Goal: Task Accomplishment & Management: Use online tool/utility

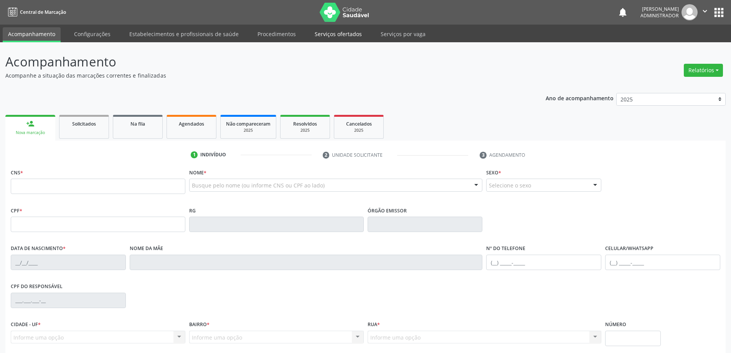
click at [335, 31] on link "Serviços ofertados" at bounding box center [338, 33] width 58 height 13
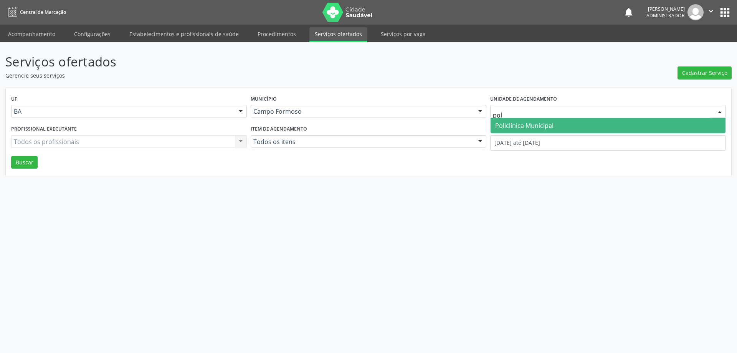
type input "poli"
click at [532, 126] on span "Policlínica Municipal" at bounding box center [524, 125] width 58 height 8
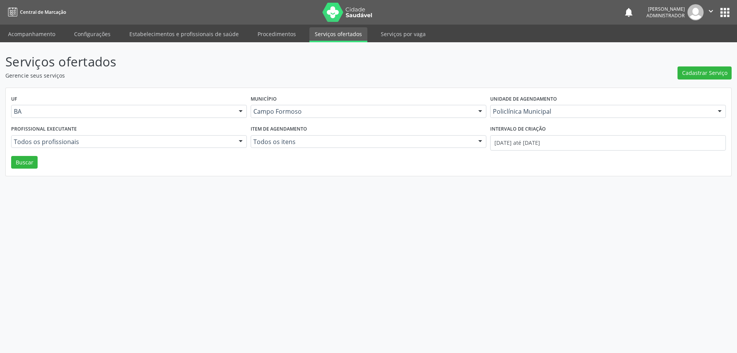
click at [240, 138] on div at bounding box center [241, 142] width 12 height 13
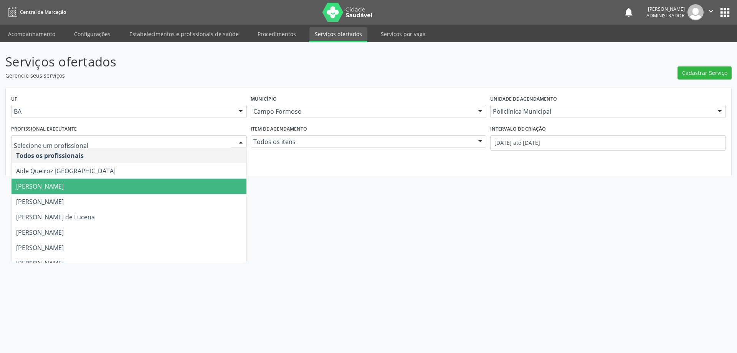
click at [211, 181] on span "[PERSON_NAME]" at bounding box center [129, 186] width 235 height 15
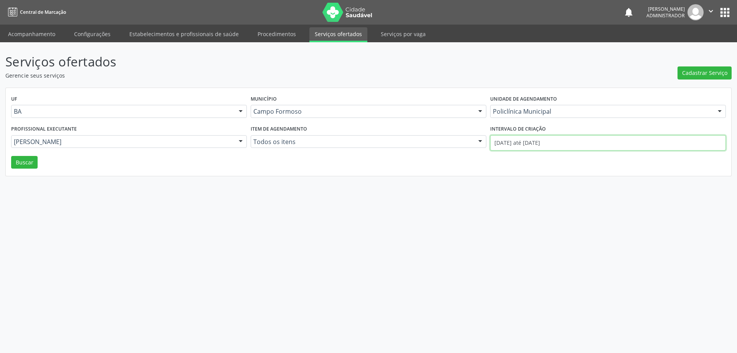
click at [517, 143] on input "[DATE] até [DATE]" at bounding box center [608, 142] width 236 height 15
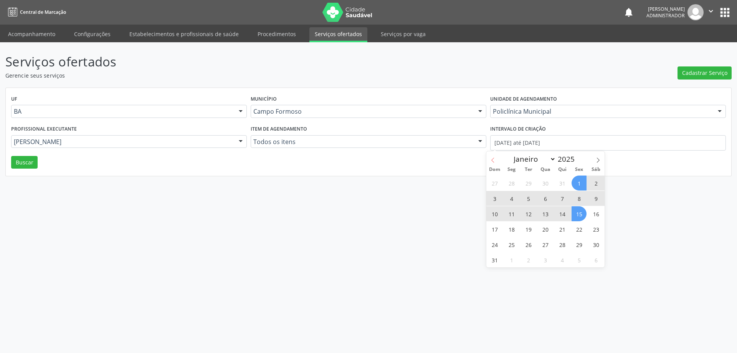
click at [493, 159] on icon at bounding box center [492, 160] width 3 height 5
select select "6"
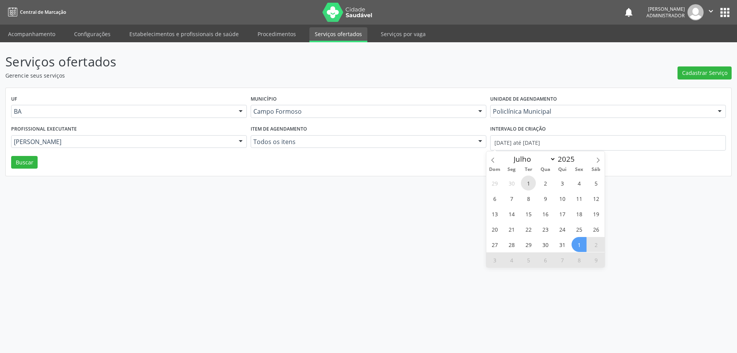
click at [529, 184] on span "1" at bounding box center [528, 182] width 15 height 15
type input "[DATE]"
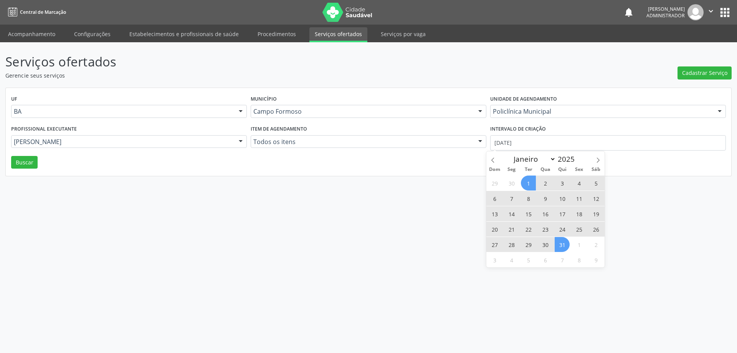
click at [562, 245] on span "31" at bounding box center [562, 244] width 15 height 15
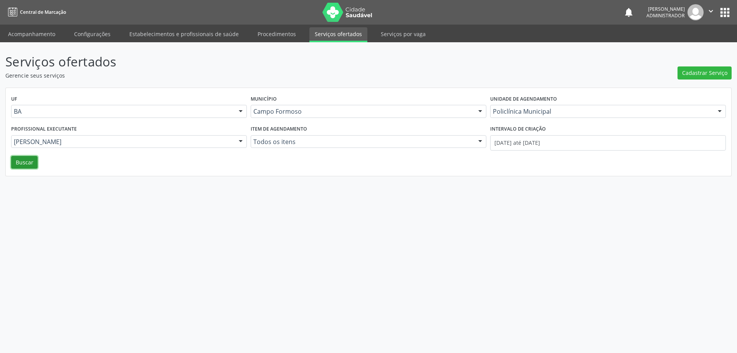
drag, startPoint x: 30, startPoint y: 157, endPoint x: 86, endPoint y: 143, distance: 57.2
click at [31, 157] on button "Buscar" at bounding box center [24, 162] width 26 height 13
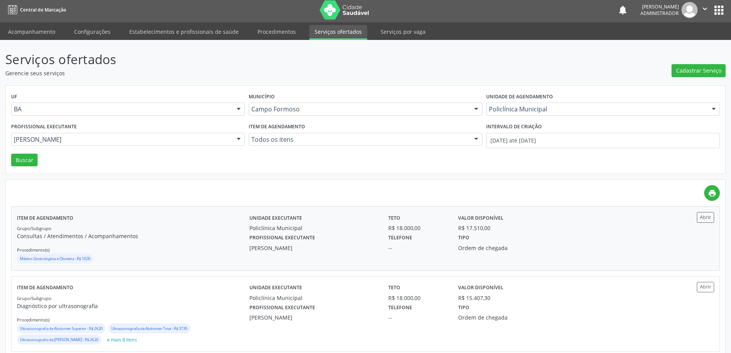
scroll to position [18, 0]
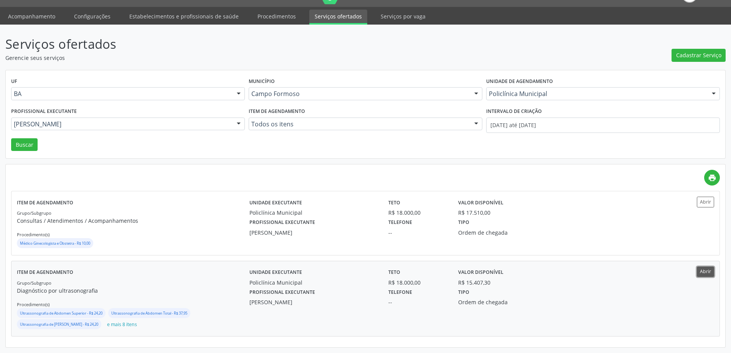
click at [703, 270] on button "Abrir" at bounding box center [705, 271] width 17 height 10
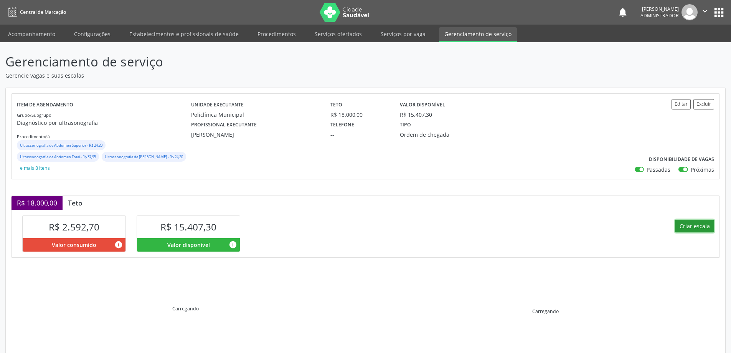
click at [685, 225] on button "Criar escala" at bounding box center [694, 226] width 39 height 13
select select "7"
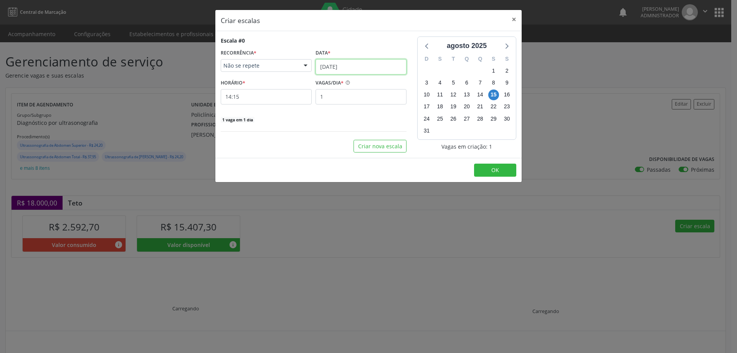
click at [333, 65] on input "15/08/2025" at bounding box center [361, 66] width 91 height 15
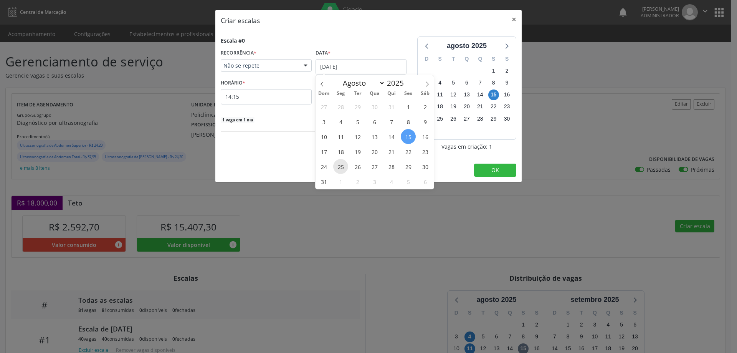
click at [340, 165] on span "25" at bounding box center [340, 166] width 15 height 15
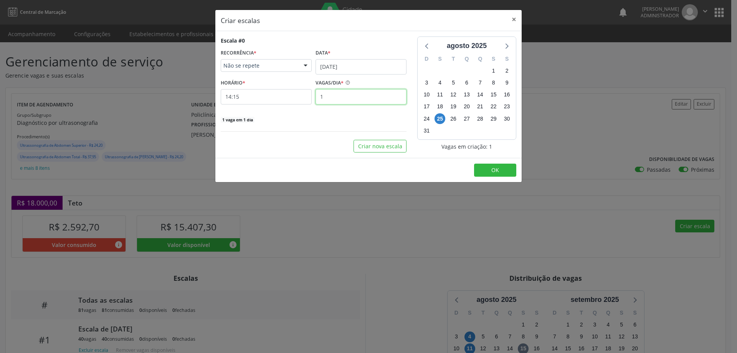
click at [328, 94] on input "1" at bounding box center [361, 96] width 91 height 15
type input "40"
click at [249, 99] on input "14:15" at bounding box center [266, 96] width 91 height 15
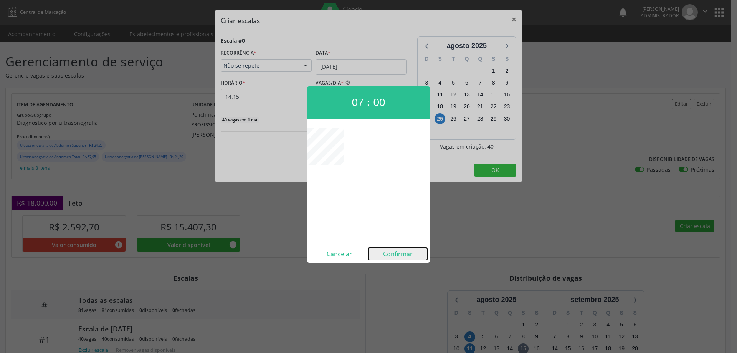
click at [393, 253] on button "Confirmar" at bounding box center [398, 254] width 59 height 12
type input "07:00"
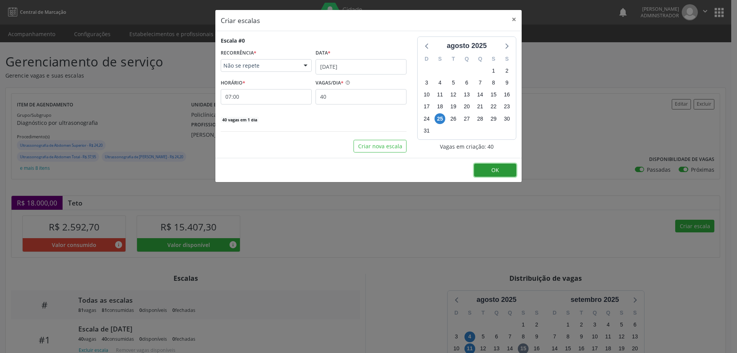
click at [505, 171] on button "OK" at bounding box center [495, 170] width 42 height 13
